Goal: Transaction & Acquisition: Purchase product/service

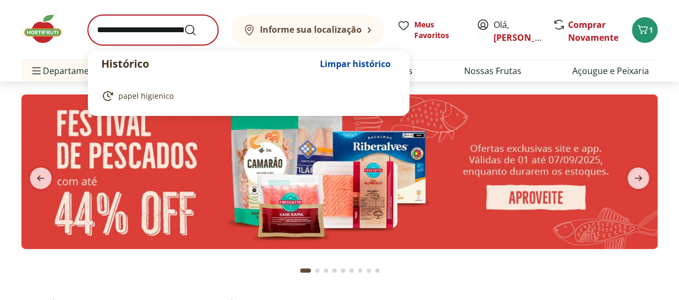
click at [133, 31] on input "search" at bounding box center [153, 30] width 130 height 30
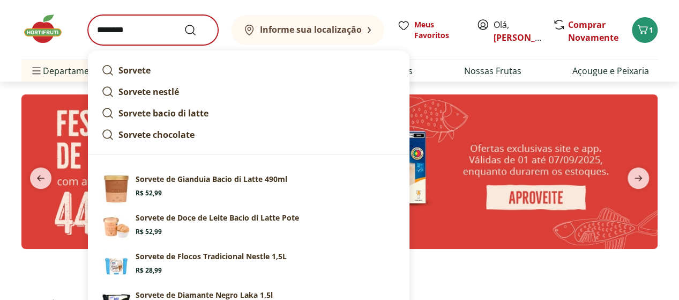
type input "********"
click at [184, 24] on button "Submit Search" at bounding box center [197, 30] width 26 height 13
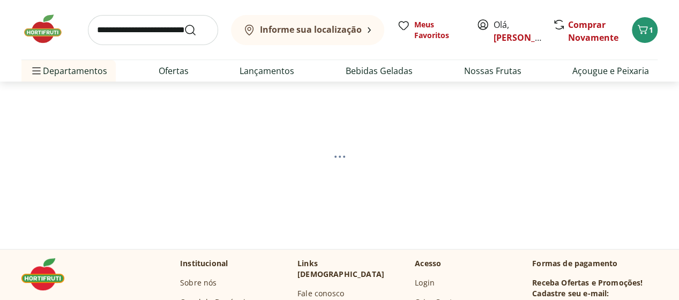
select select "**********"
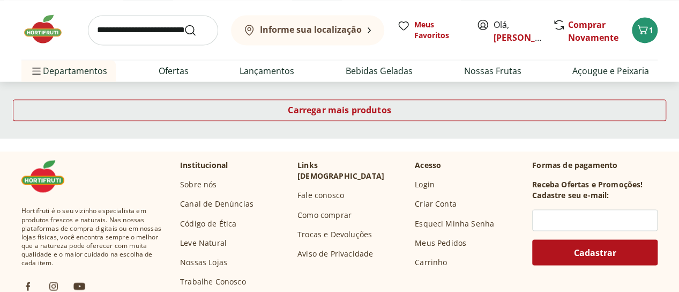
scroll to position [786, 0]
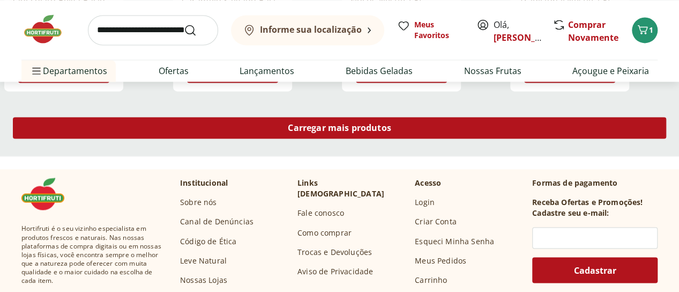
click at [391, 131] on span "Carregar mais produtos" at bounding box center [339, 127] width 103 height 9
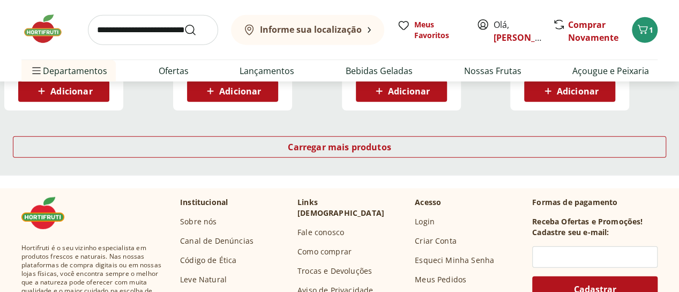
scroll to position [1501, 0]
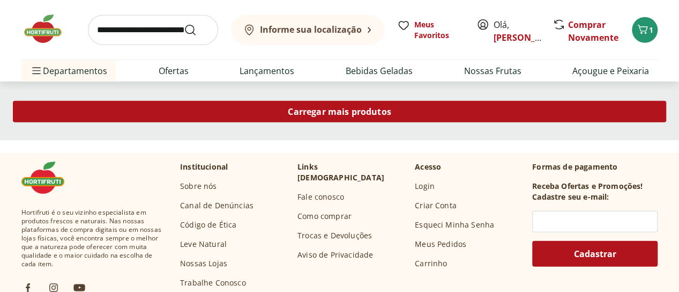
click at [391, 116] on span "Carregar mais produtos" at bounding box center [339, 111] width 103 height 9
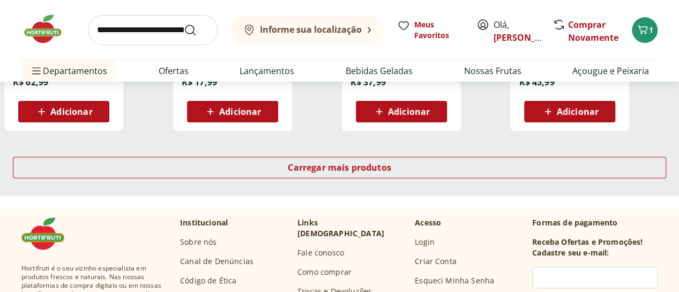
scroll to position [2215, 0]
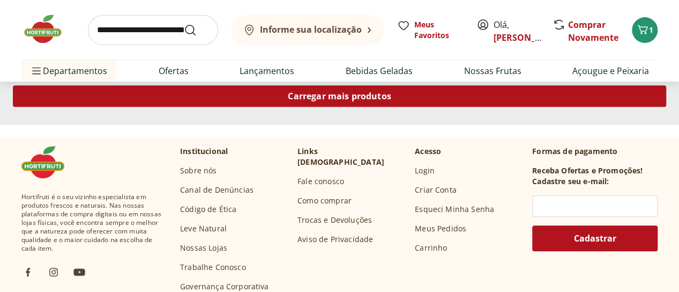
click at [391, 100] on span "Carregar mais produtos" at bounding box center [339, 96] width 103 height 9
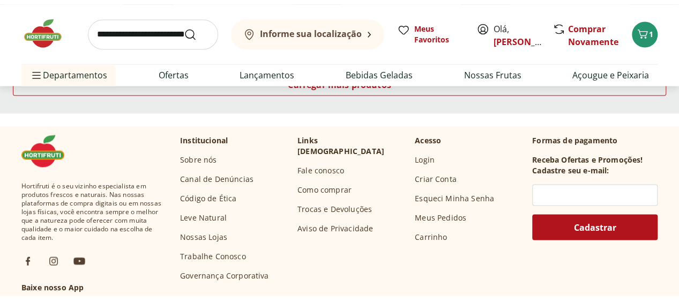
scroll to position [2858, 0]
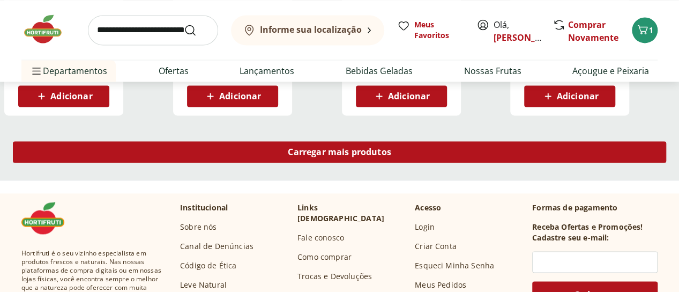
click at [391, 152] on span "Carregar mais produtos" at bounding box center [339, 151] width 103 height 9
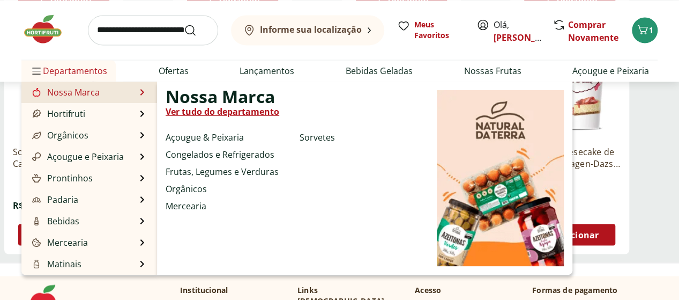
scroll to position [2930, 0]
